Goal: Use online tool/utility: Utilize a website feature to perform a specific function

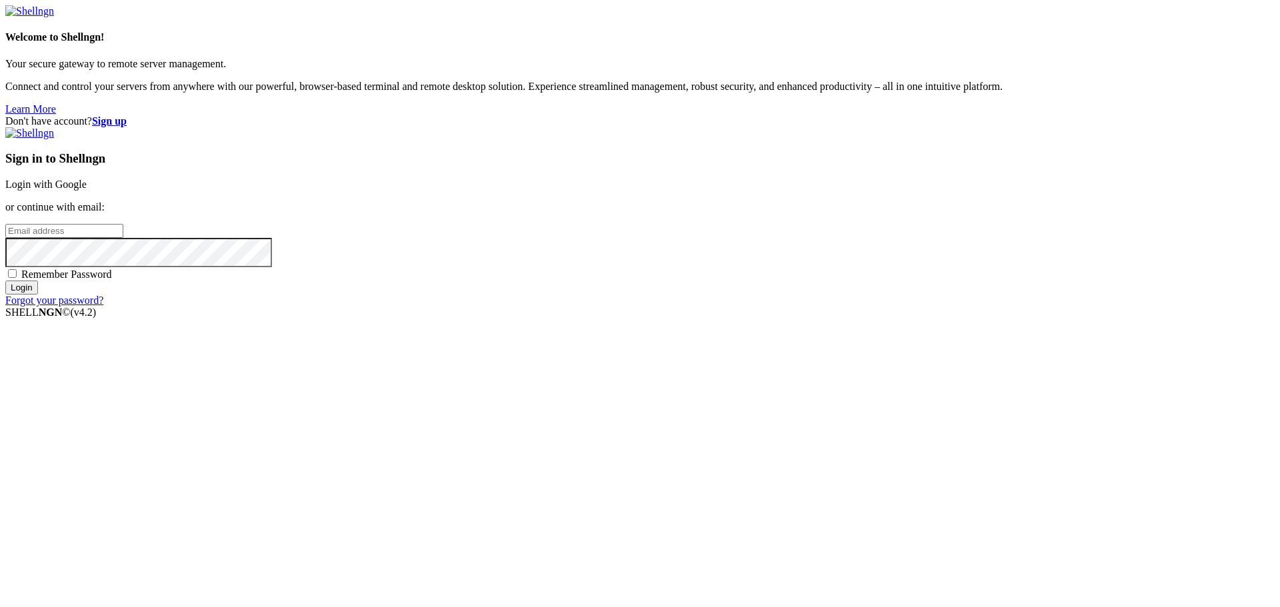
click at [87, 190] on link "Login with Google" at bounding box center [45, 184] width 81 height 11
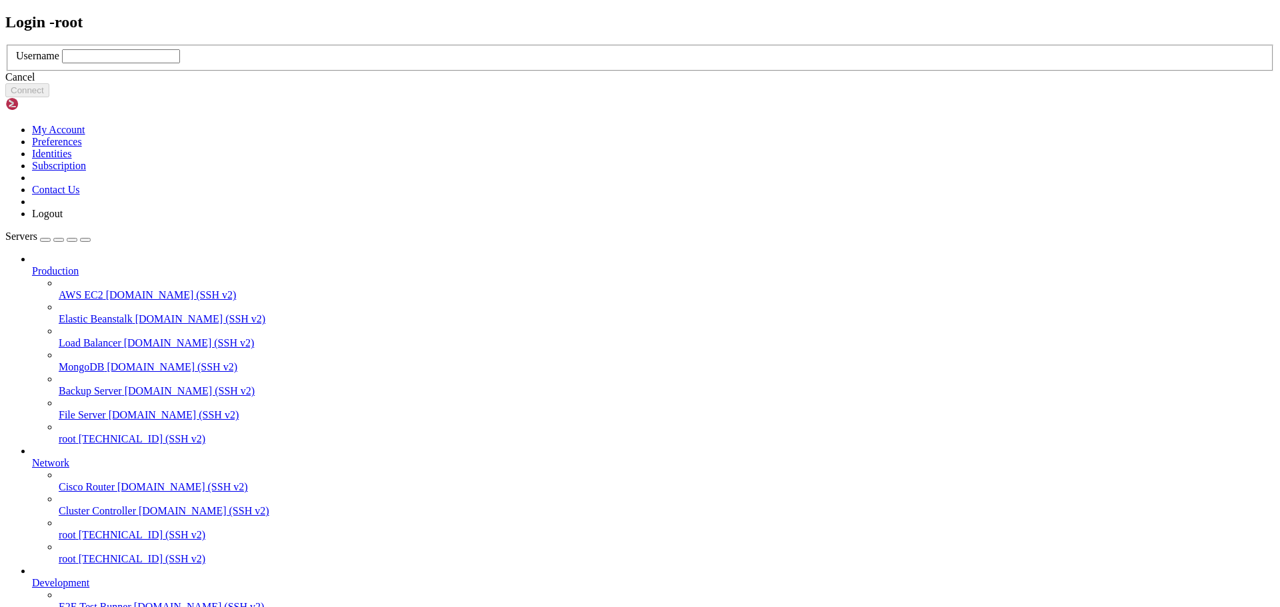
click at [180, 63] on input "text" at bounding box center [121, 56] width 118 height 14
type input "root"
click at [49, 97] on button "Connect" at bounding box center [27, 90] width 44 height 14
